Goal: Information Seeking & Learning: Learn about a topic

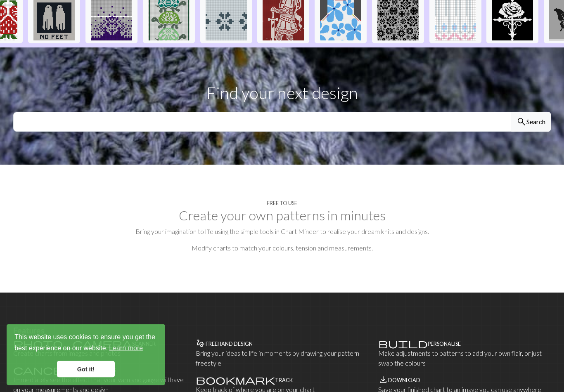
scroll to position [226, 0]
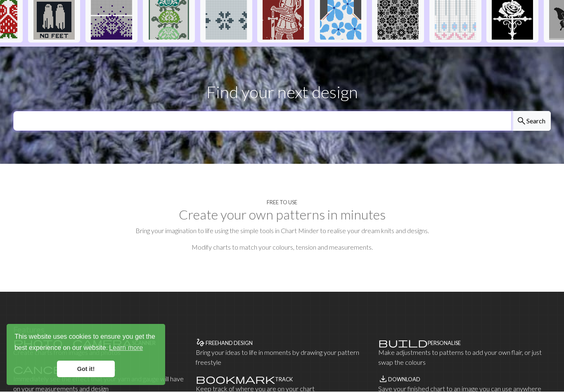
click at [68, 111] on input "text" at bounding box center [262, 121] width 498 height 20
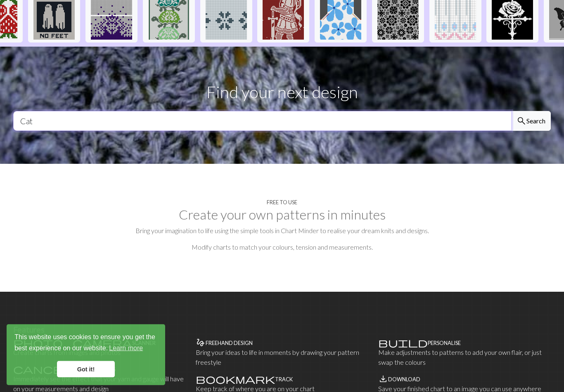
type input "Cat"
click at [530, 111] on button "search Search" at bounding box center [531, 121] width 40 height 20
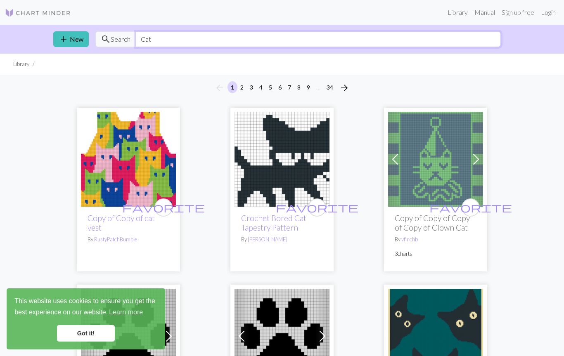
click at [172, 42] on input "Cat" at bounding box center [317, 39] width 365 height 16
type input "C"
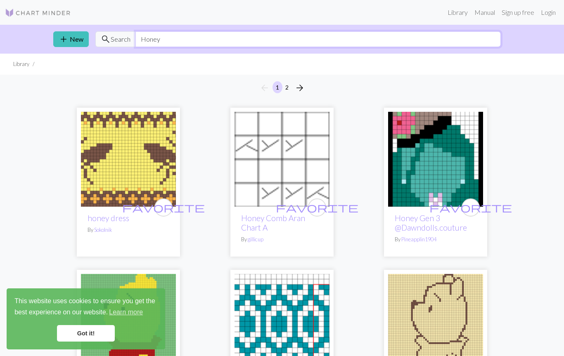
click at [190, 41] on input "Honey" at bounding box center [317, 39] width 365 height 16
type input "H"
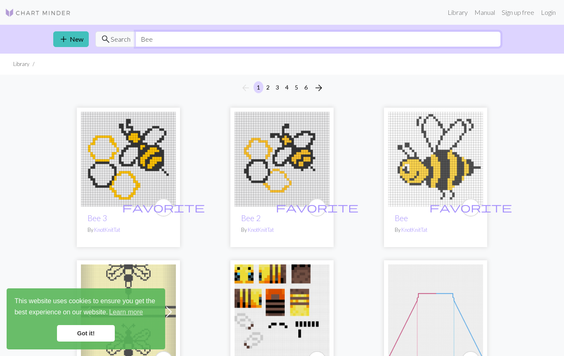
click at [164, 43] on input "Bee" at bounding box center [317, 39] width 365 height 16
type input "B"
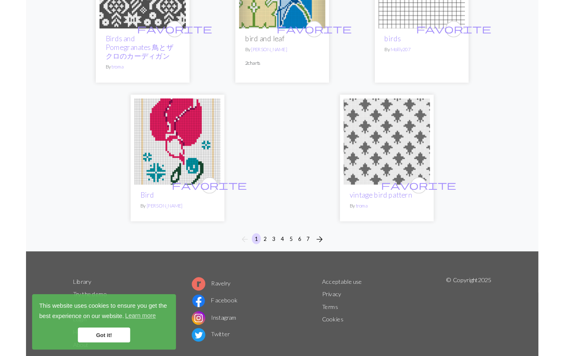
scroll to position [2713, 0]
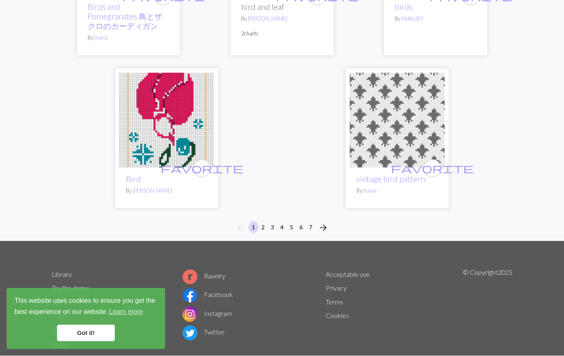
type input "Bird"
click at [321, 222] on span "arrow_forward" at bounding box center [323, 228] width 10 height 12
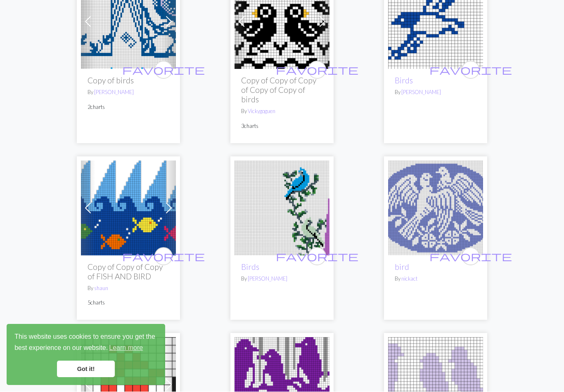
scroll to position [2035, 0]
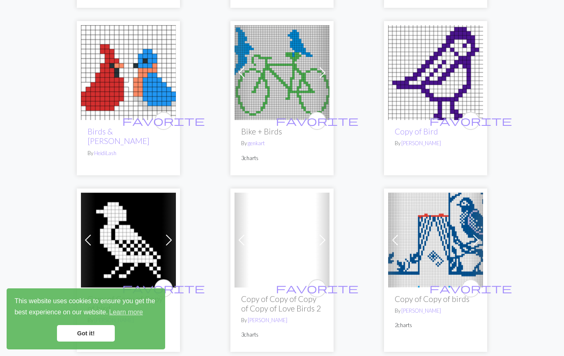
scroll to position [1595, 0]
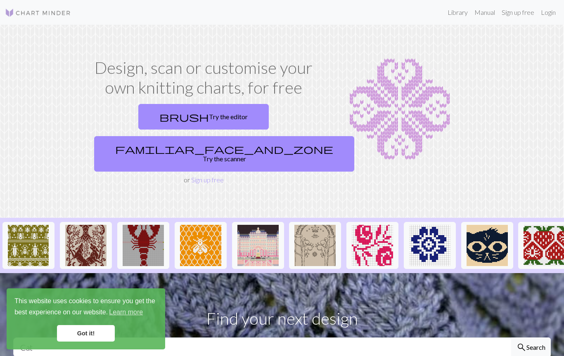
scroll to position [262, 0]
